Goal: Task Accomplishment & Management: Use online tool/utility

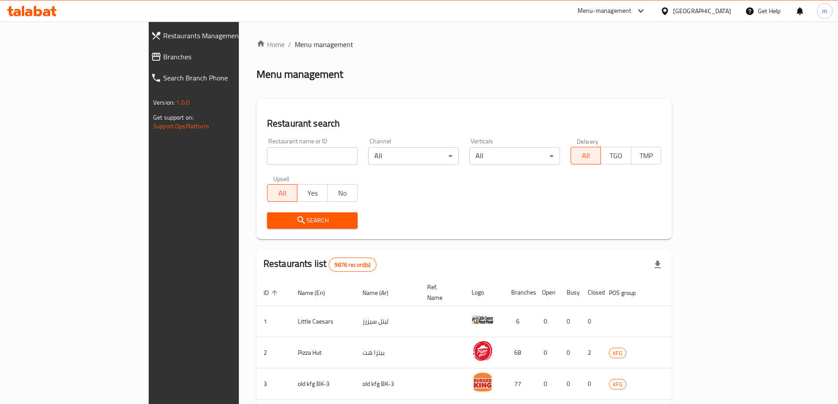
click at [144, 62] on link "Branches" at bounding box center [216, 56] width 145 height 21
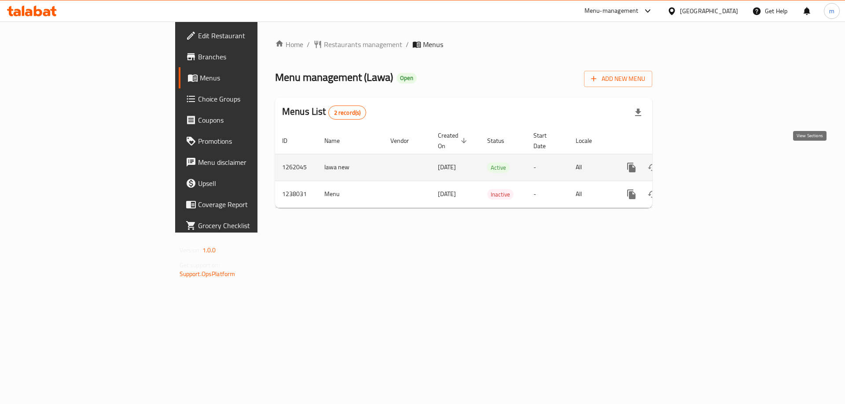
click at [699, 164] on icon "enhanced table" at bounding box center [695, 168] width 8 height 8
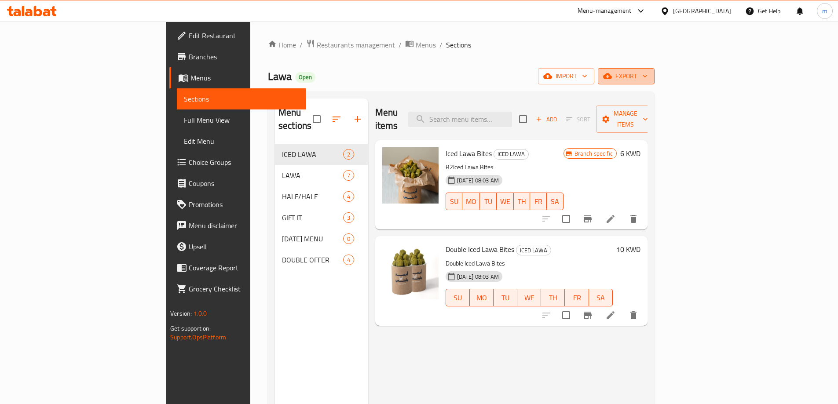
click at [648, 74] on span "export" at bounding box center [626, 76] width 43 height 11
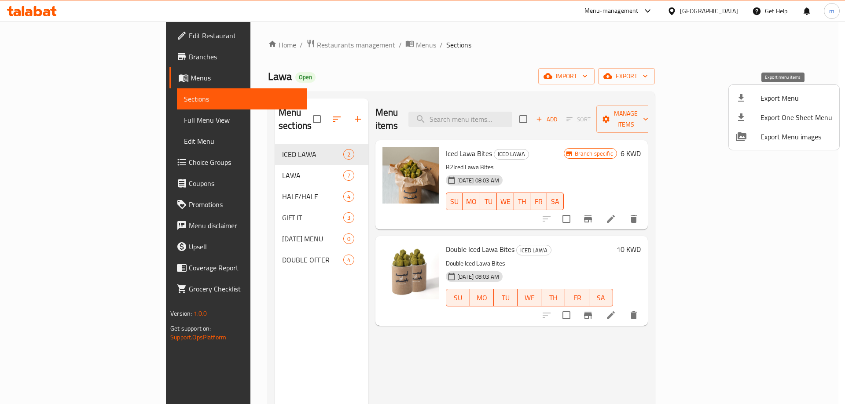
click at [752, 96] on div at bounding box center [748, 98] width 25 height 11
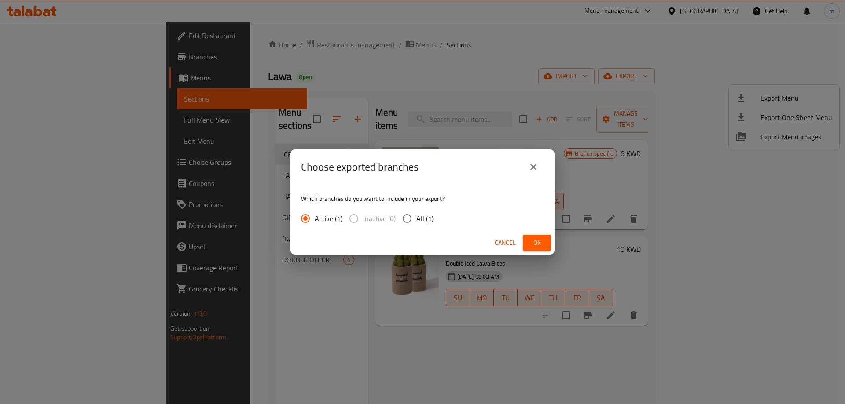
click at [424, 220] on span "All (1)" at bounding box center [424, 218] width 17 height 11
click at [416, 220] on input "All (1)" at bounding box center [407, 218] width 18 height 18
radio input "true"
click at [528, 240] on button "Ok" at bounding box center [537, 243] width 28 height 16
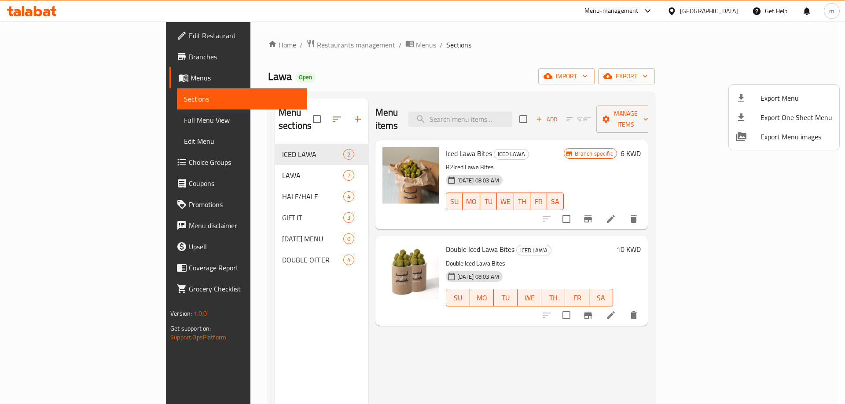
click at [70, 59] on div at bounding box center [422, 202] width 845 height 404
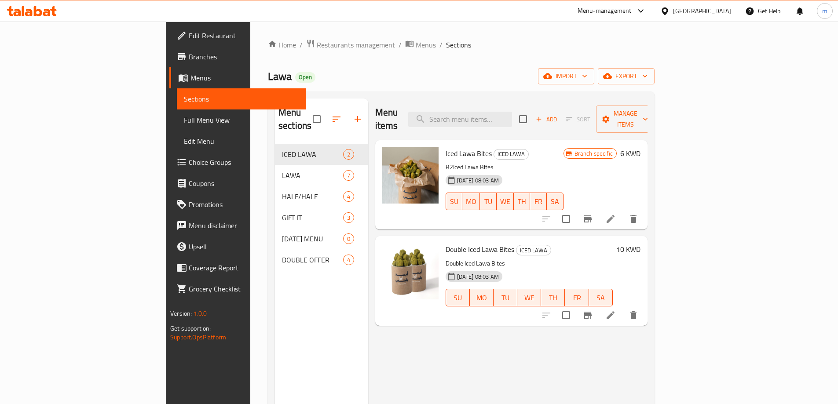
click at [189, 54] on span "Branches" at bounding box center [244, 56] width 110 height 11
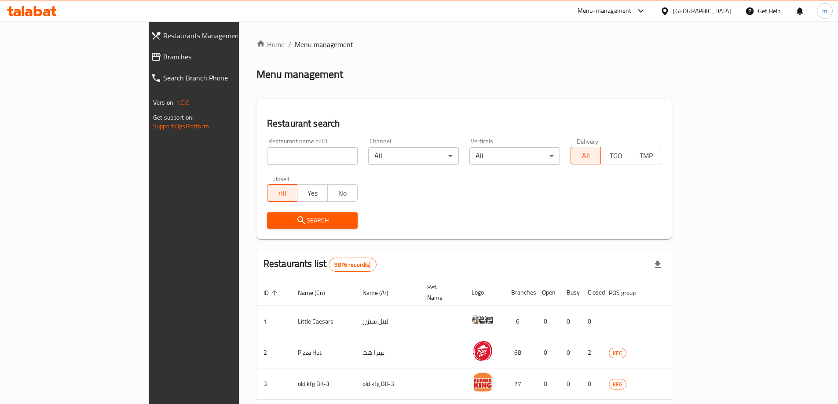
click at [163, 57] on span "Branches" at bounding box center [222, 56] width 118 height 11
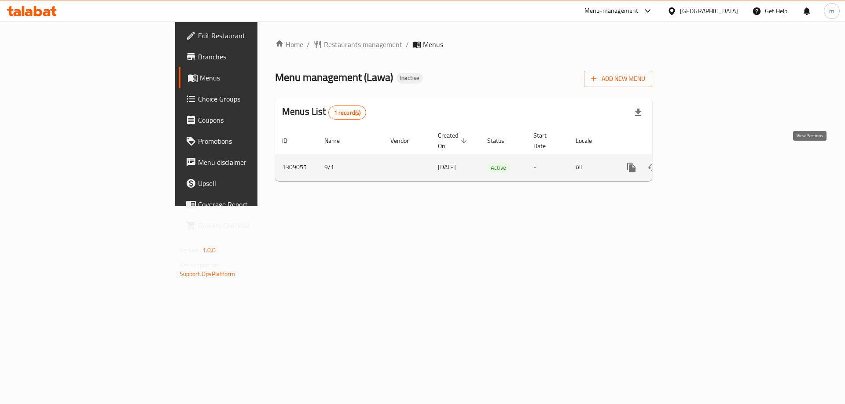
click at [700, 162] on icon "enhanced table" at bounding box center [695, 167] width 11 height 11
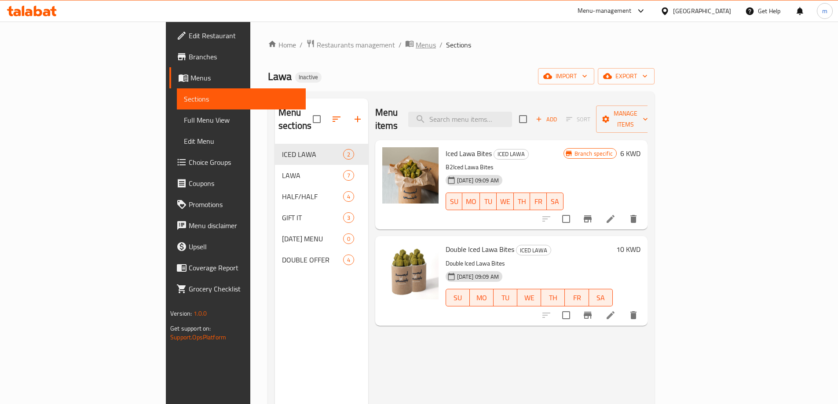
click at [416, 47] on span "Menus" at bounding box center [426, 45] width 20 height 11
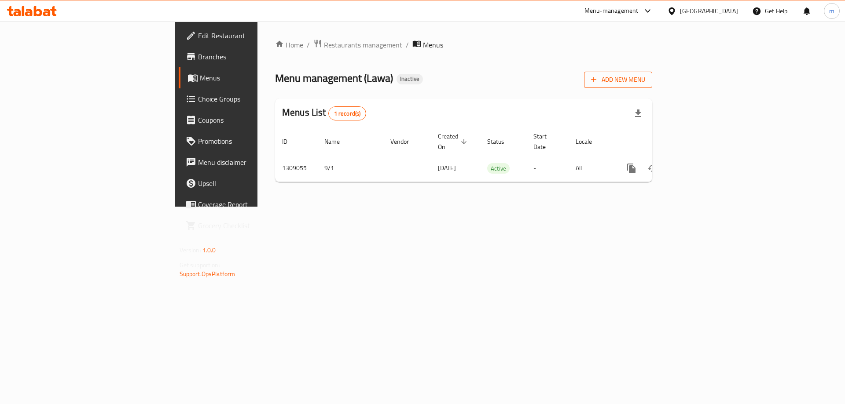
click at [645, 78] on span "Add New Menu" at bounding box center [618, 79] width 54 height 11
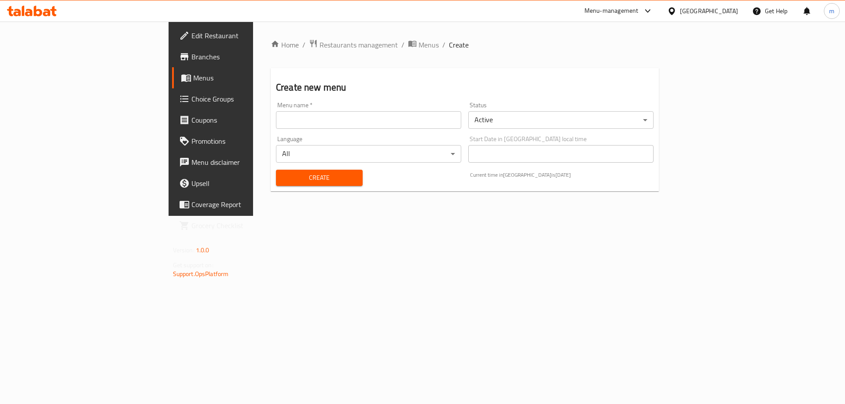
click at [316, 117] on input "text" at bounding box center [368, 120] width 185 height 18
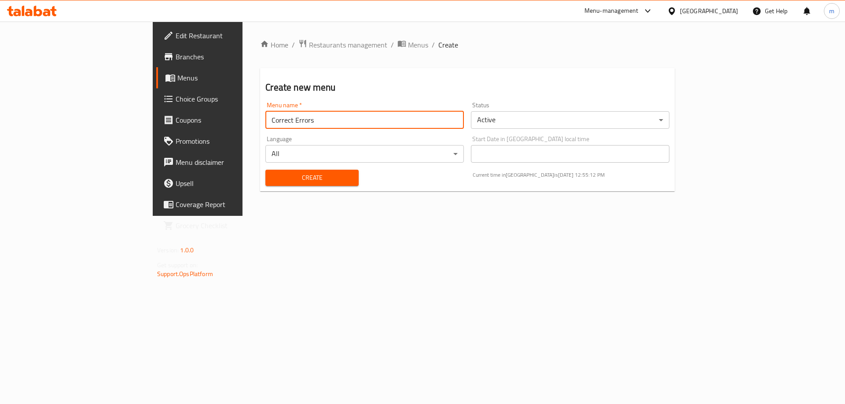
type input "Correct Errors"
click at [279, 176] on span "Create" at bounding box center [311, 178] width 79 height 11
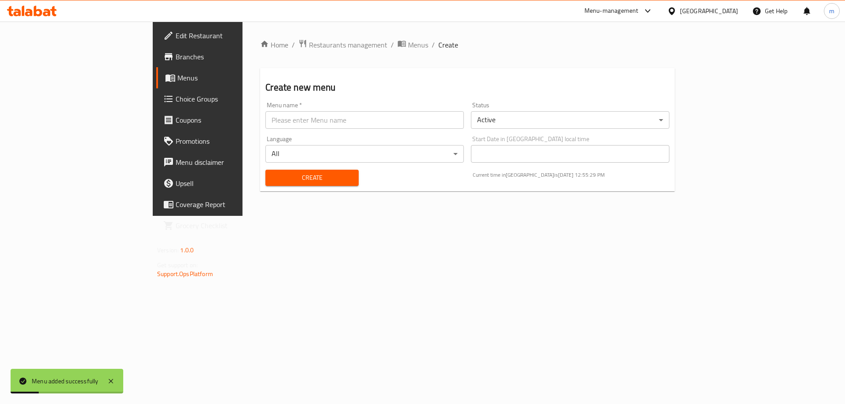
click at [177, 80] on span "Menus" at bounding box center [232, 78] width 110 height 11
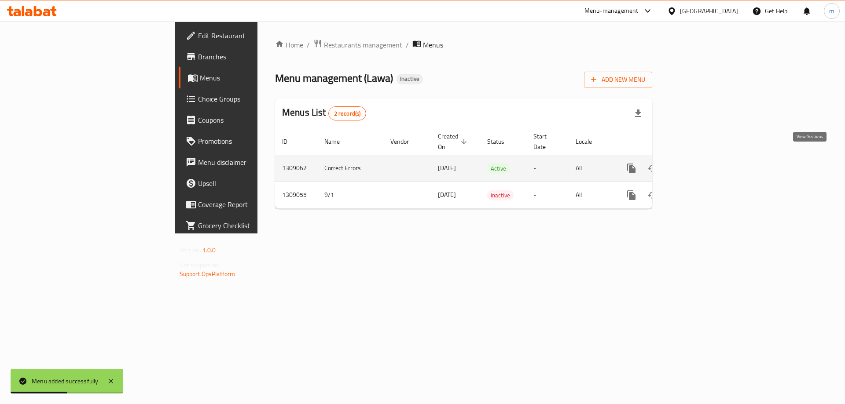
click at [706, 158] on link "enhanced table" at bounding box center [694, 168] width 21 height 21
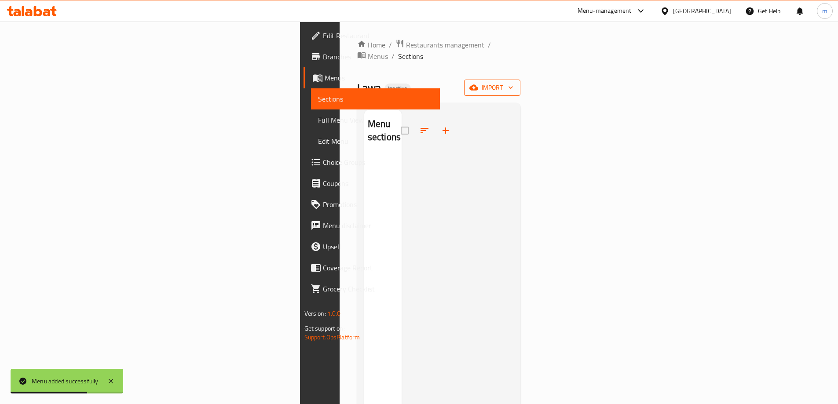
click at [514, 82] on span "import" at bounding box center [492, 87] width 42 height 11
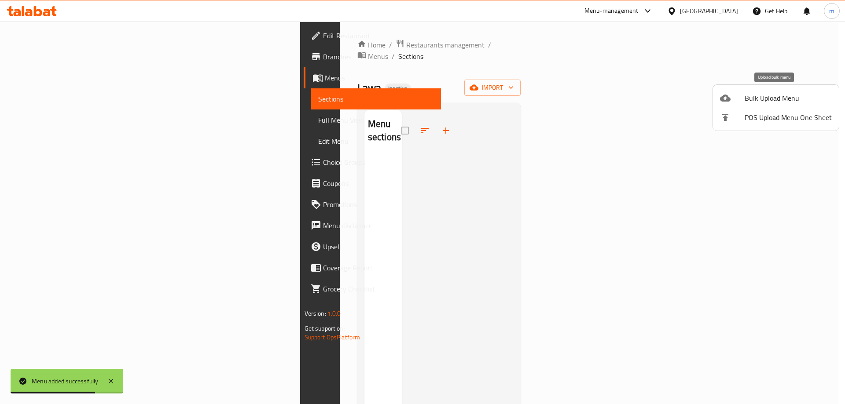
click at [757, 95] on span "Bulk Upload Menu" at bounding box center [788, 98] width 87 height 11
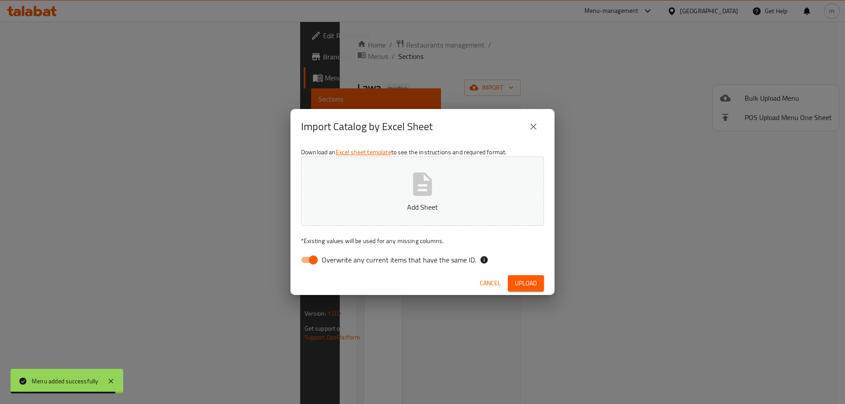
click at [382, 178] on button "Add Sheet" at bounding box center [422, 192] width 243 height 70
click at [312, 260] on input "Overwrite any current items that have the same ID." at bounding box center [313, 260] width 50 height 17
checkbox input "false"
click at [367, 213] on button "Add Sheet" at bounding box center [422, 192] width 243 height 70
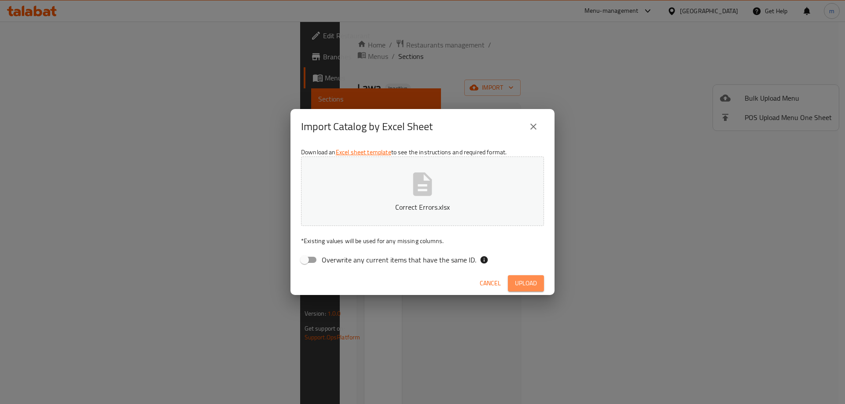
click at [537, 284] on button "Upload" at bounding box center [526, 284] width 36 height 16
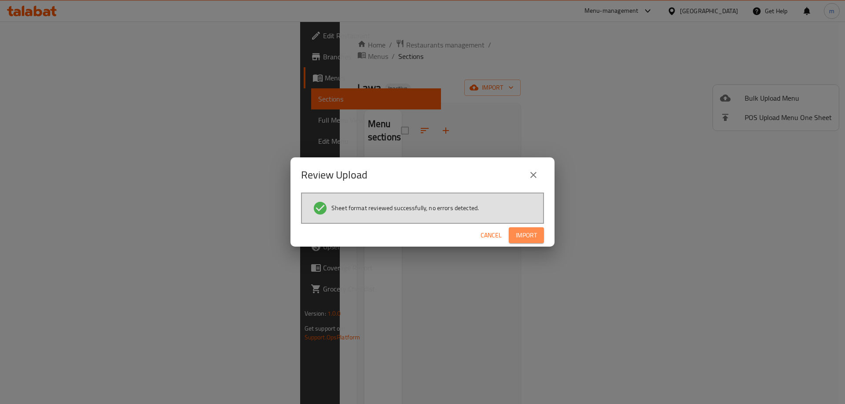
click at [514, 238] on button "Import" at bounding box center [526, 236] width 35 height 16
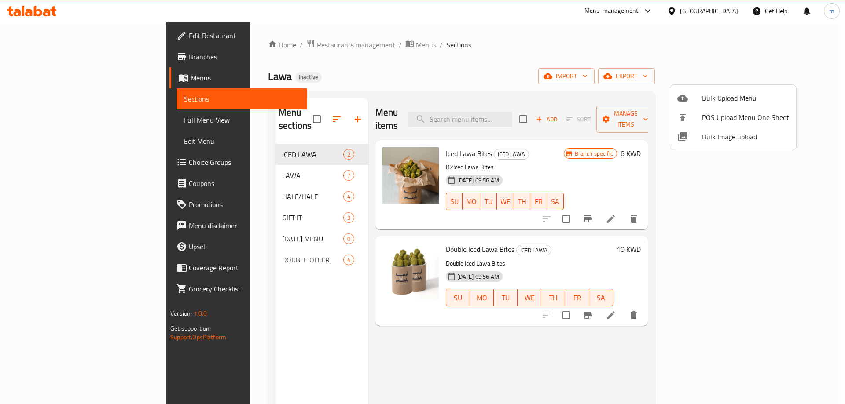
click at [393, 51] on div at bounding box center [422, 202] width 845 height 404
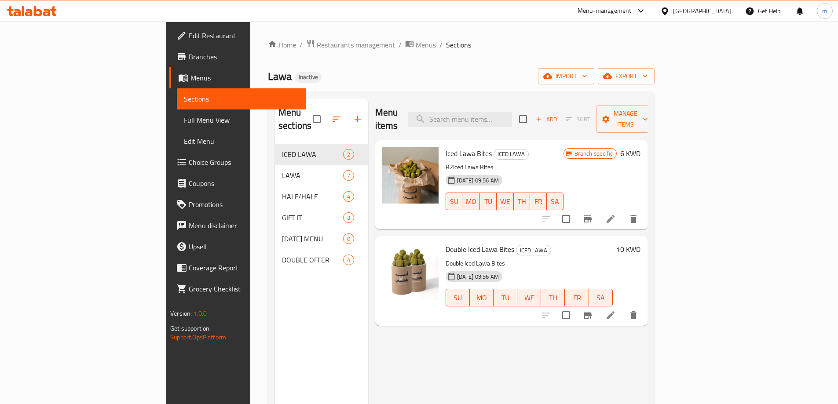
click at [632, 5] on div "Menu-management" at bounding box center [612, 10] width 83 height 21
click at [189, 59] on span "Branches" at bounding box center [244, 56] width 110 height 11
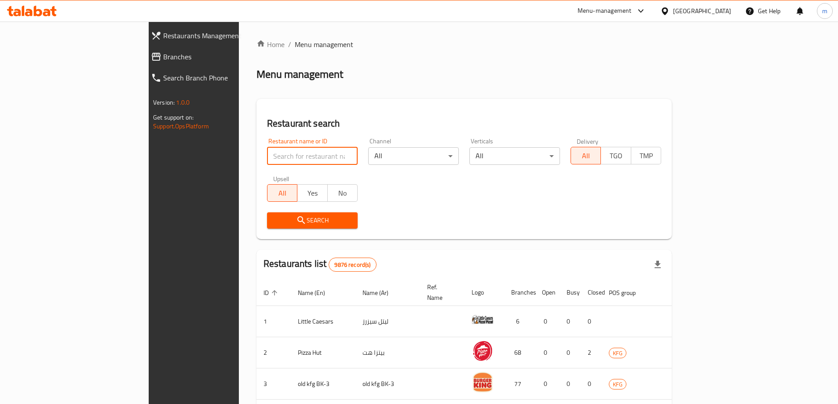
click at [284, 153] on input "search" at bounding box center [312, 156] width 91 height 18
paste input "776201"
type input "776201"
click at [163, 59] on span "Branches" at bounding box center [222, 56] width 118 height 11
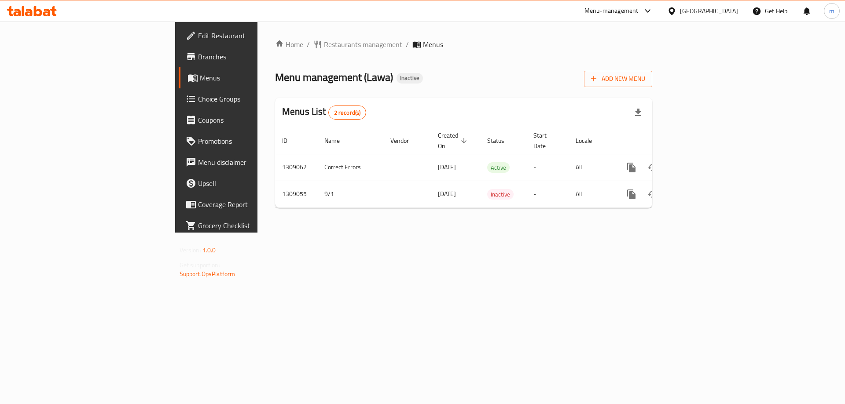
click at [198, 62] on span "Branches" at bounding box center [253, 56] width 111 height 11
